Goal: Task Accomplishment & Management: Manage account settings

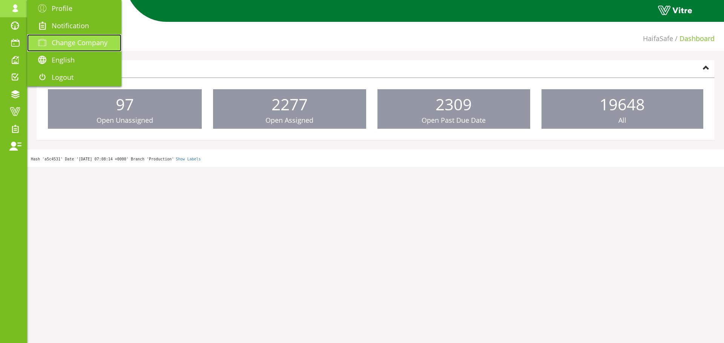
click at [74, 37] on link "Change Company" at bounding box center [74, 42] width 94 height 17
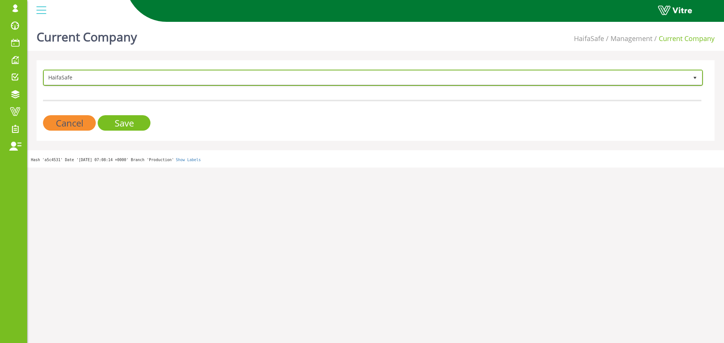
click at [50, 78] on span "HaifaSafe" at bounding box center [366, 78] width 644 height 14
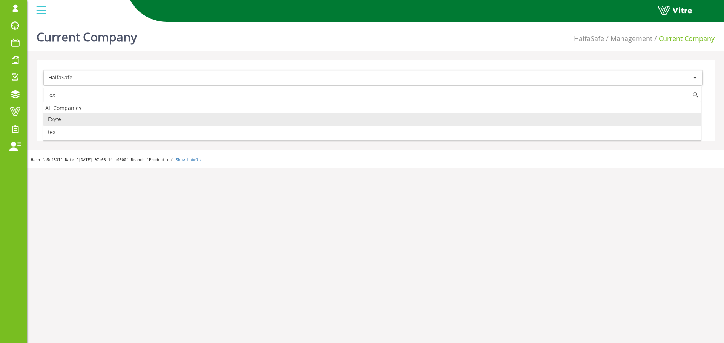
click at [84, 118] on li "Exyte" at bounding box center [372, 119] width 658 height 13
type input "ex"
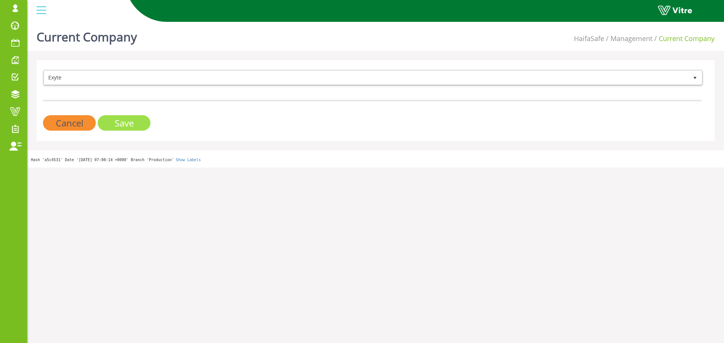
click at [113, 117] on input "Save" at bounding box center [124, 122] width 53 height 15
